Goal: Information Seeking & Learning: Learn about a topic

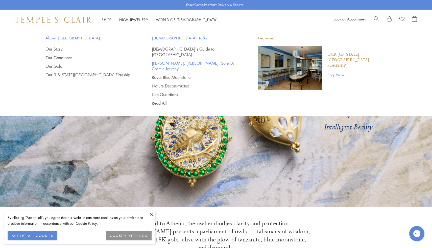
click at [168, 60] on link "[PERSON_NAME], [PERSON_NAME], Sole: A Cosmic Journey" at bounding box center [195, 65] width 86 height 11
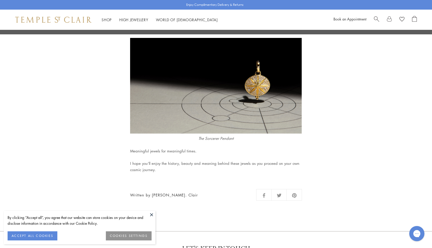
scroll to position [2929, 0]
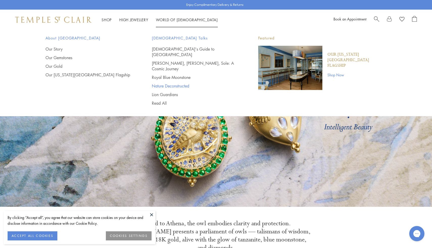
click at [167, 83] on link "Nature Deconstructed" at bounding box center [195, 86] width 86 height 6
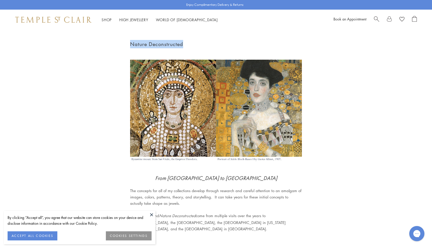
drag, startPoint x: 194, startPoint y: 42, endPoint x: 107, endPoint y: 44, distance: 87.2
copy h1 "Nature Deconstructed"
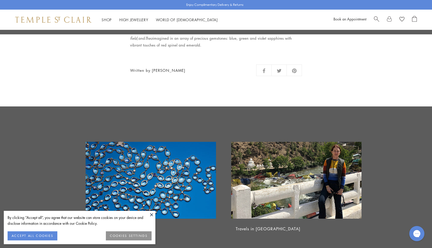
scroll to position [688, 0]
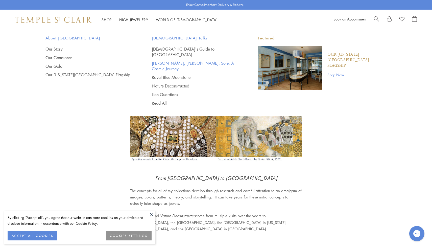
click at [166, 60] on link "[PERSON_NAME], [PERSON_NAME], Sole: A Cosmic Journey" at bounding box center [195, 65] width 86 height 11
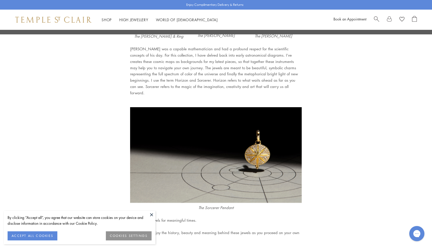
scroll to position [2977, 0]
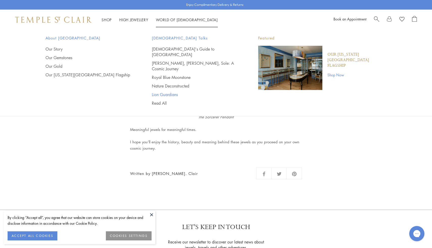
click at [171, 92] on link "Lion Guardians" at bounding box center [195, 95] width 86 height 6
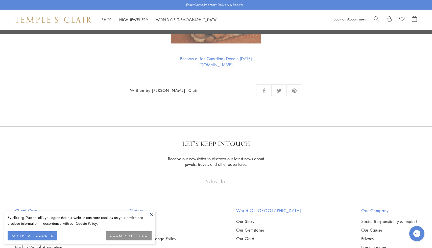
scroll to position [1187, 0]
